Goal: Find specific page/section: Find specific page/section

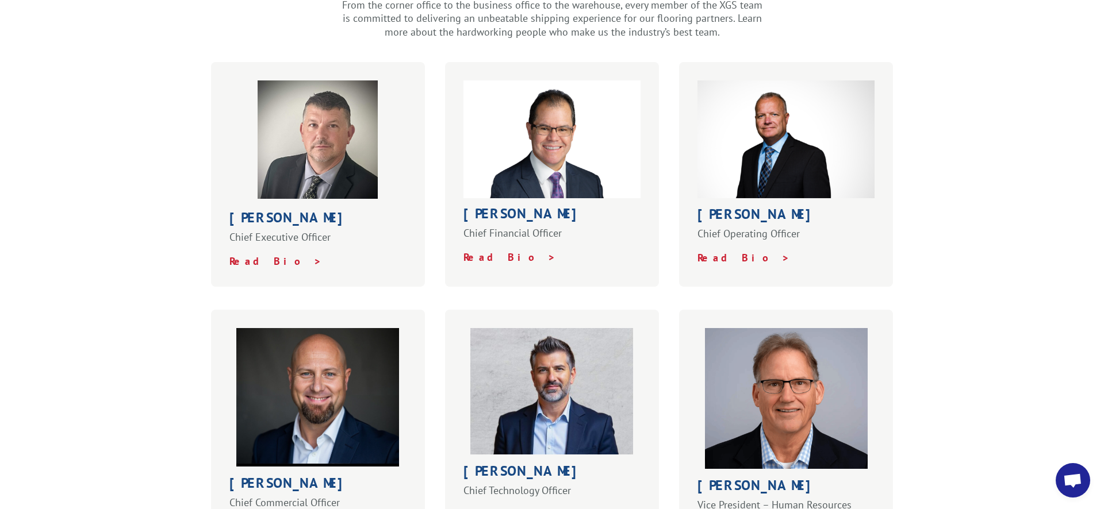
scroll to position [371, 0]
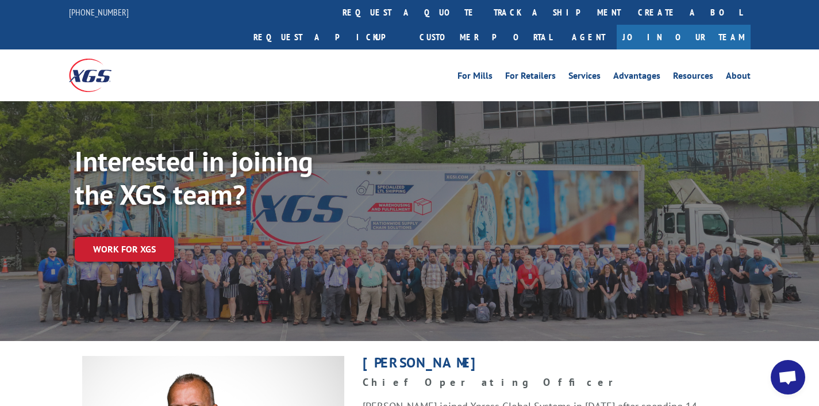
scroll to position [293, 0]
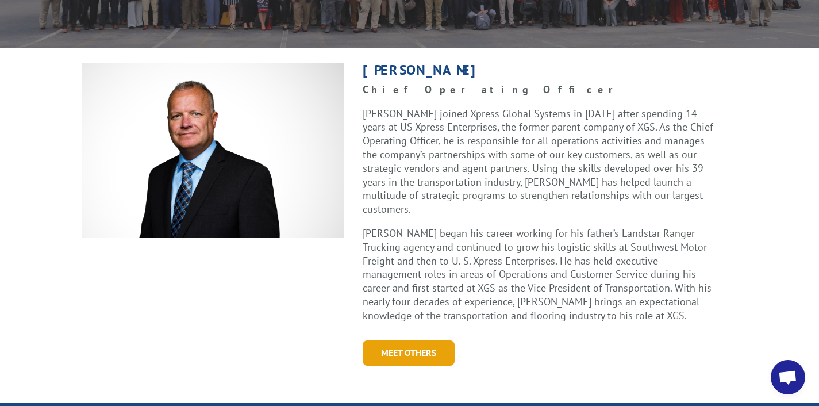
click at [432, 340] on link "Meet Others" at bounding box center [409, 352] width 92 height 25
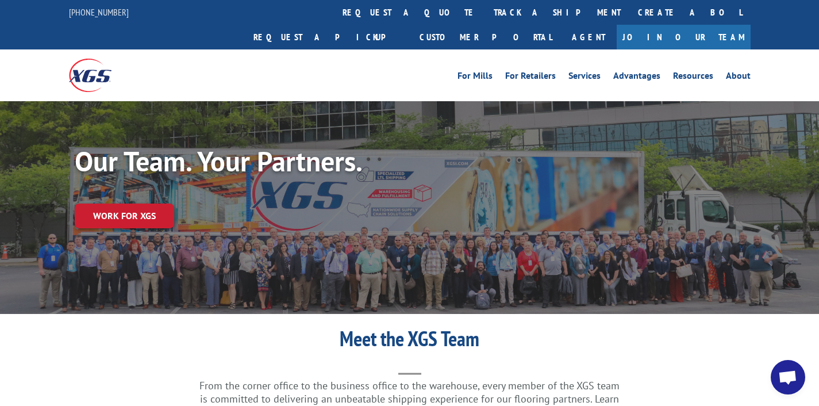
scroll to position [252, 0]
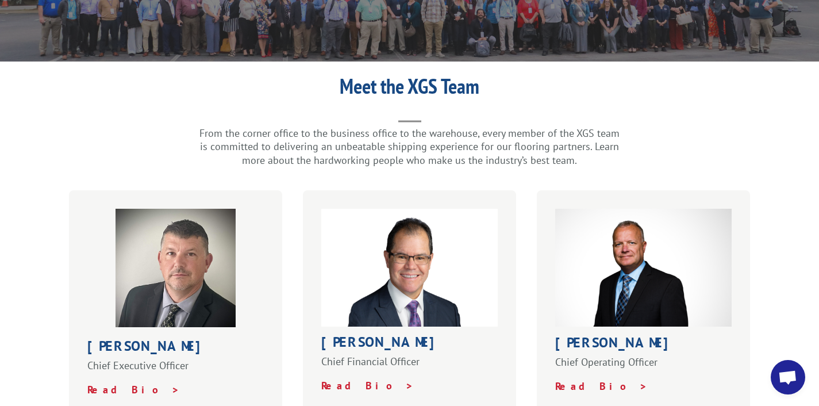
click at [183, 278] on img at bounding box center [176, 268] width 120 height 118
click at [120, 383] on strong "Read Bio >" at bounding box center [133, 389] width 93 height 13
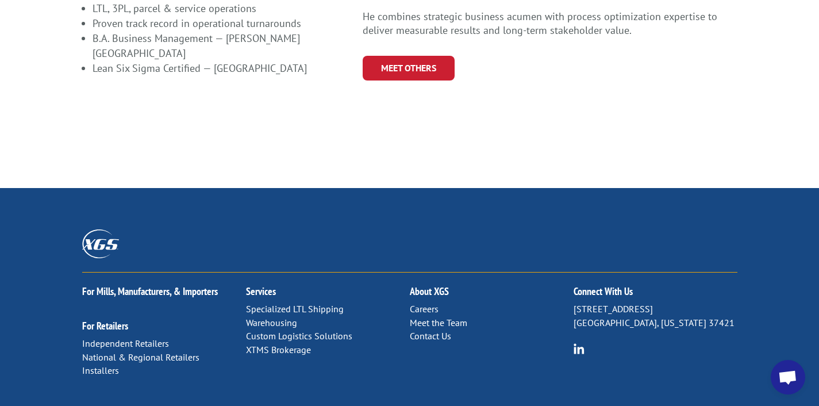
scroll to position [786, 0]
